Goal: Transaction & Acquisition: Purchase product/service

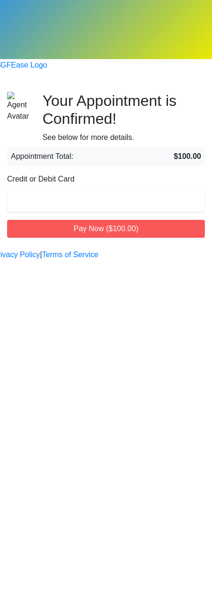
click at [157, 147] on div "Appointment Total: $100.00" at bounding box center [106, 156] width 198 height 19
click at [113, 189] on div at bounding box center [106, 201] width 198 height 24
click at [73, 151] on span "Appointment Total:" at bounding box center [42, 156] width 62 height 11
click at [136, 238] on div "Begin your FREE virtual smile assessment! Your Appointment is Confirmed! See be…" at bounding box center [106, 165] width 212 height 146
click at [133, 238] on div "Begin your FREE virtual smile assessment! Your Appointment is Confirmed! See be…" at bounding box center [106, 165] width 212 height 146
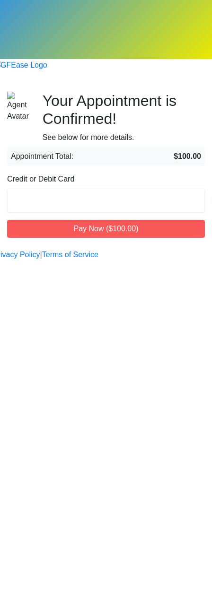
click at [133, 238] on div "Begin your FREE virtual smile assessment! Your Appointment is Confirmed! See be…" at bounding box center [106, 165] width 212 height 146
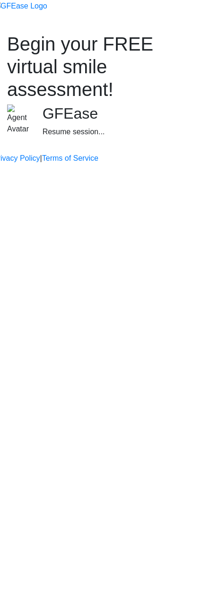
click at [148, 141] on div "Begin your FREE virtual smile assessment! GFEase Resume session..." at bounding box center [106, 87] width 212 height 109
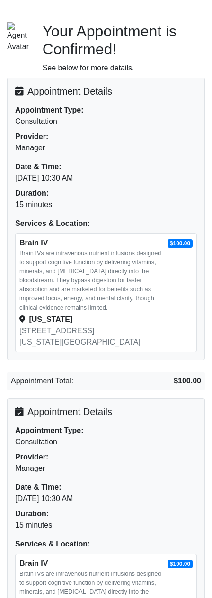
scroll to position [230, 0]
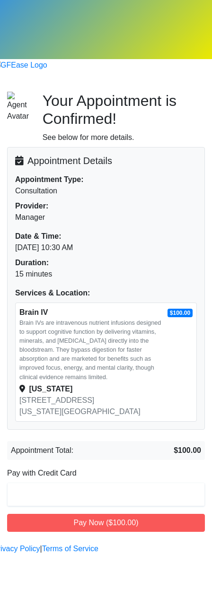
click at [187, 531] on div "Begin your FREE virtual smile assessment! Your Appointment is Confirmed! See be…" at bounding box center [106, 312] width 212 height 440
click at [115, 373] on div "Appointment Details Appointment Type: Consultation Provider: Manager Date & Tim…" at bounding box center [106, 339] width 198 height 385
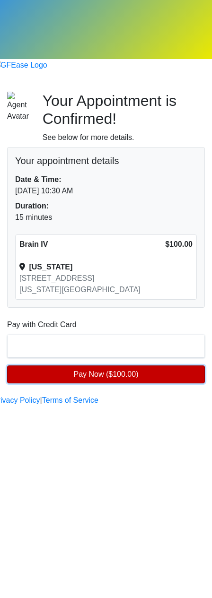
click at [176, 365] on button "Pay Now ($100.00)" at bounding box center [106, 374] width 198 height 18
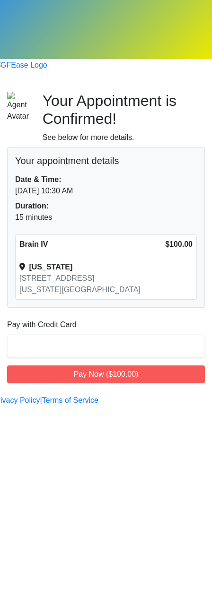
click at [74, 334] on div at bounding box center [106, 346] width 198 height 24
click at [147, 383] on div "Begin your FREE virtual smile assessment! Your Appointment is Confirmed! See be…" at bounding box center [106, 238] width 212 height 292
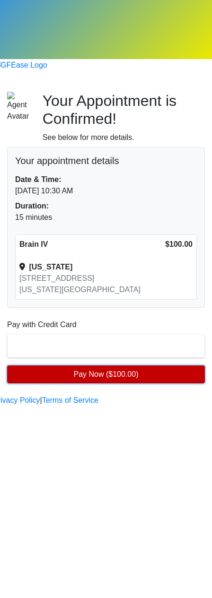
click at [166, 365] on button "Pay Now ($100.00)" at bounding box center [106, 374] width 198 height 18
